Goal: Communication & Community: Answer question/provide support

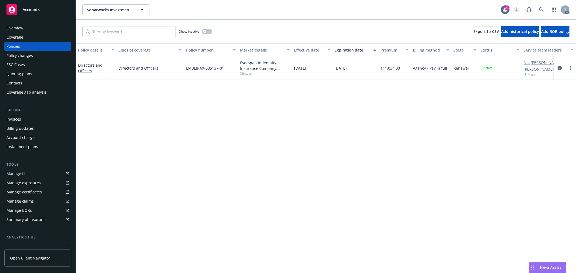
click at [548, 265] on div "Nova Assist" at bounding box center [547, 268] width 37 height 10
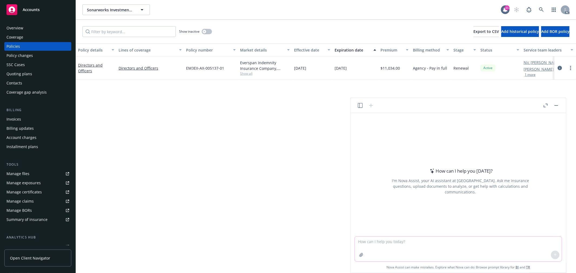
click at [396, 241] on textarea at bounding box center [458, 249] width 207 height 25
paste textarea "Thank you for reaching out! I have attached all the applications you have compl…"
type textarea "check grammar: Thank you for reaching out! I have attached all the applications…"
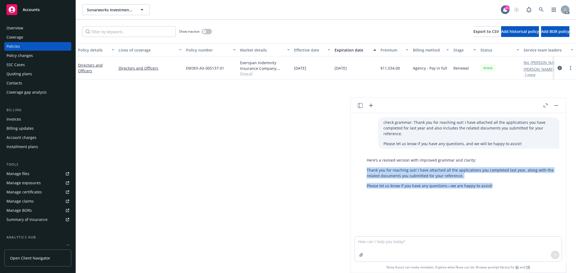
drag, startPoint x: 366, startPoint y: 169, endPoint x: 498, endPoint y: 188, distance: 132.9
click at [498, 188] on div "Here’s a revised version with improved grammar and clarity: Thank you for reach…" at bounding box center [460, 173] width 198 height 36
copy div "Thank you for reaching out! I have attached all the applications you completed …"
